Goal: Book appointment/travel/reservation

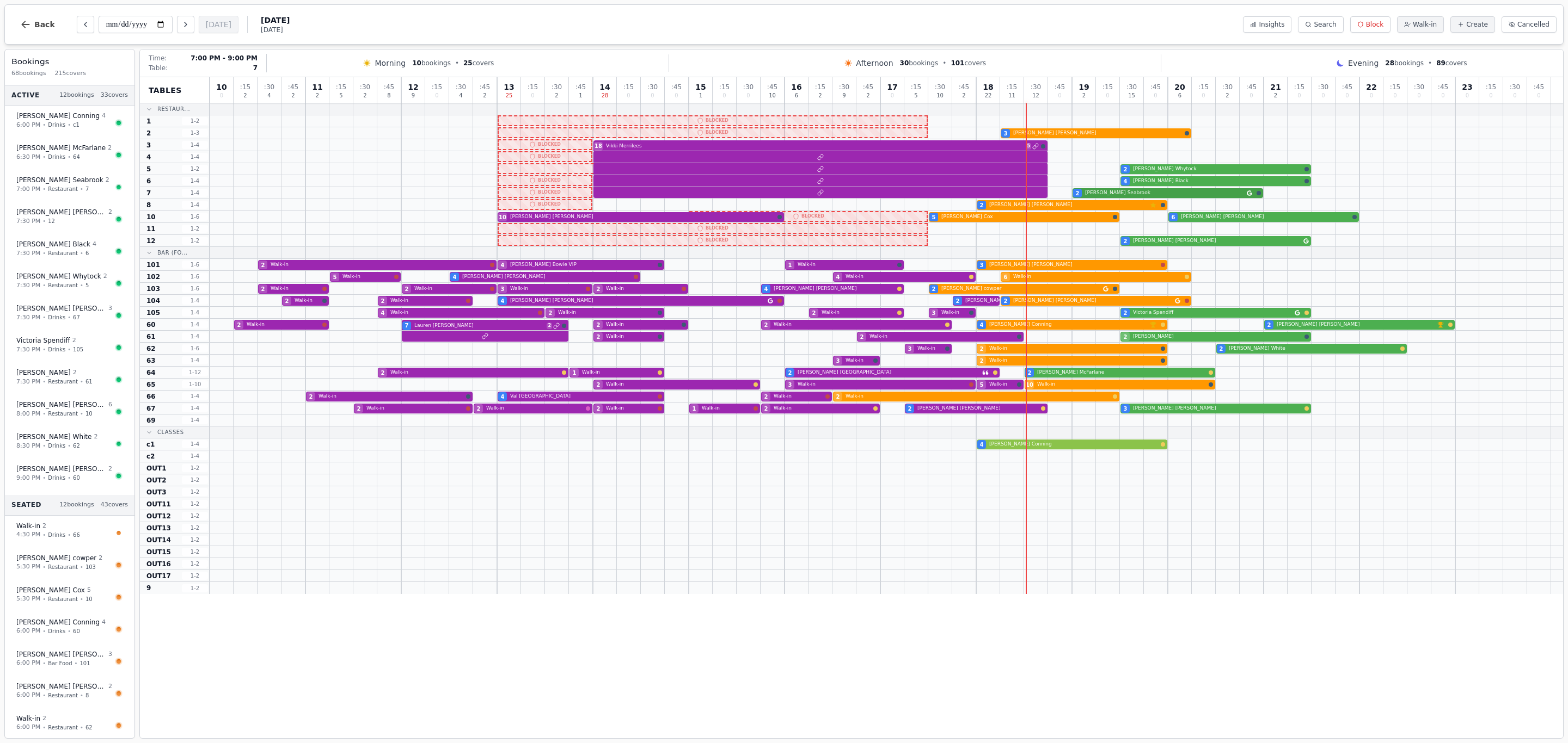
click at [1110, 195] on div "2 [PERSON_NAME]" at bounding box center [886, 193] width 1354 height 12
select select "****"
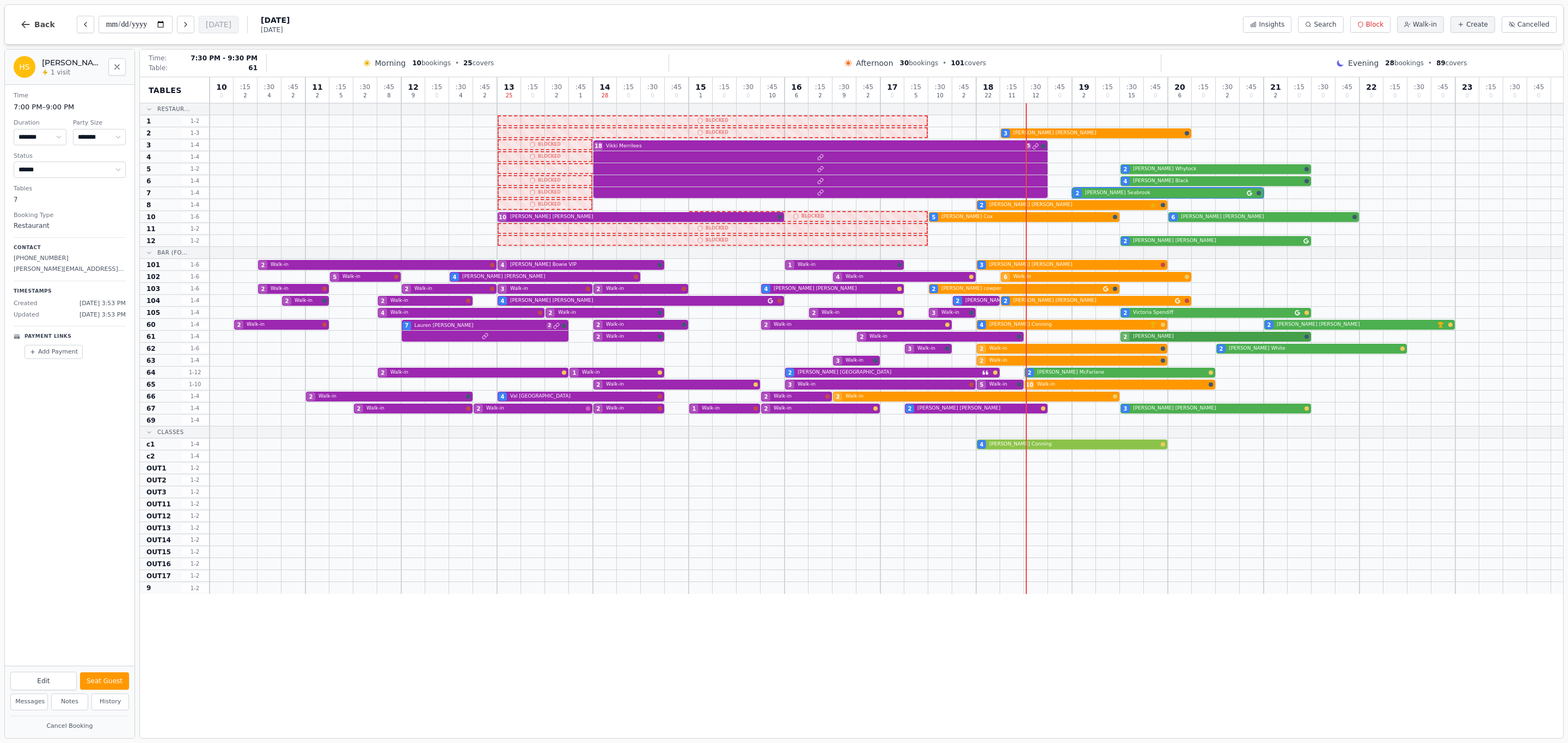
click at [1179, 339] on div "2 Walk-in 2 Walk-in 2 [PERSON_NAME]" at bounding box center [886, 336] width 1354 height 12
click at [1151, 242] on div "2 [PERSON_NAME]" at bounding box center [886, 241] width 1354 height 12
click at [1167, 184] on div "4 [PERSON_NAME]" at bounding box center [886, 181] width 1354 height 12
click at [1152, 167] on div "2 [PERSON_NAME]" at bounding box center [886, 169] width 1354 height 12
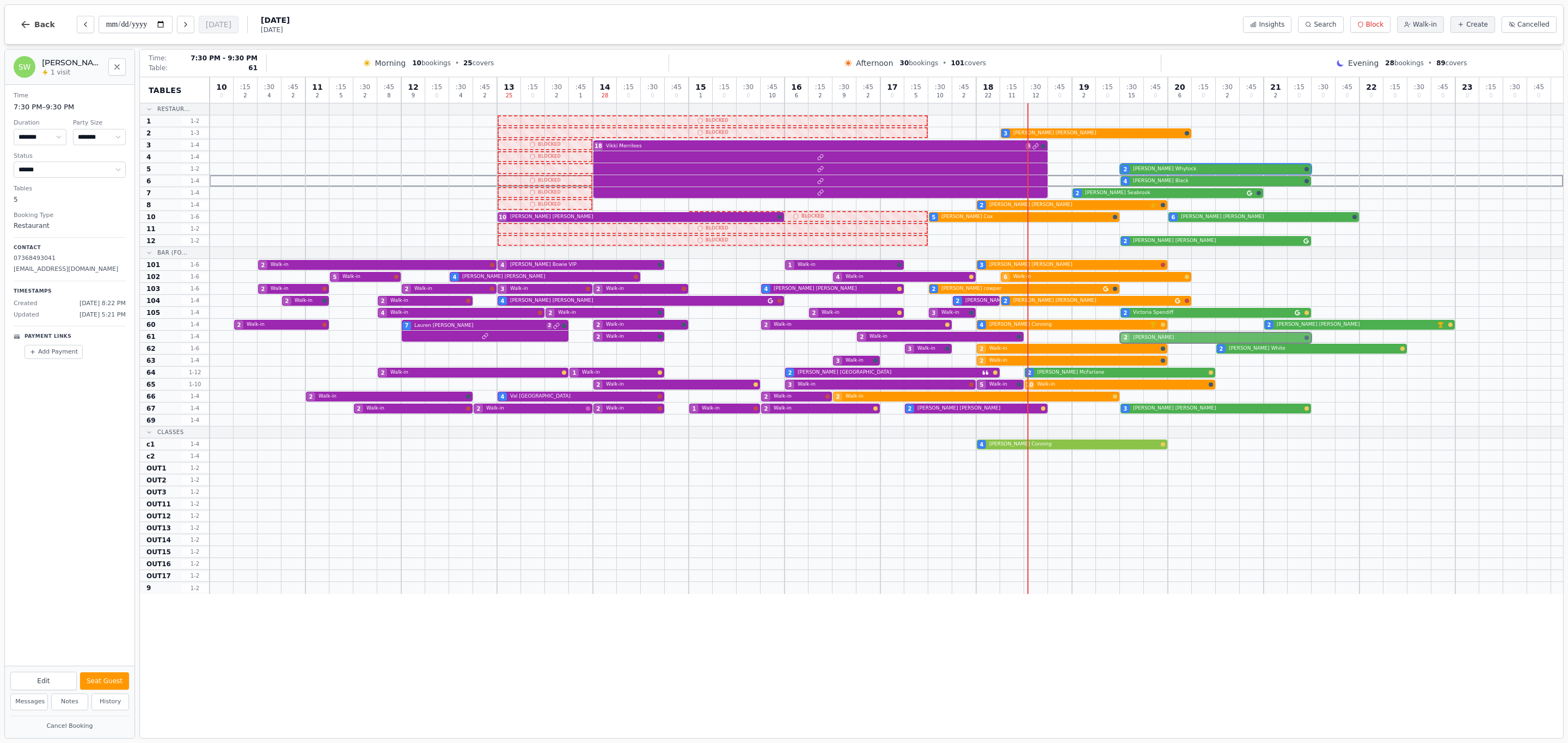
click at [1196, 339] on div "2 Walk-in 2 Walk-in 2 [PERSON_NAME]" at bounding box center [886, 336] width 1354 height 12
click at [1178, 89] on span "20" at bounding box center [1179, 87] width 11 height 8
click at [1249, 353] on div "3 Walk-in 2 Walk-in 2 [PERSON_NAME]" at bounding box center [886, 349] width 1354 height 12
click at [1186, 218] on div "10 [PERSON_NAME] 5 [PERSON_NAME] 6 [PERSON_NAME]" at bounding box center [886, 217] width 1354 height 12
select select "*"
